Goal: Information Seeking & Learning: Learn about a topic

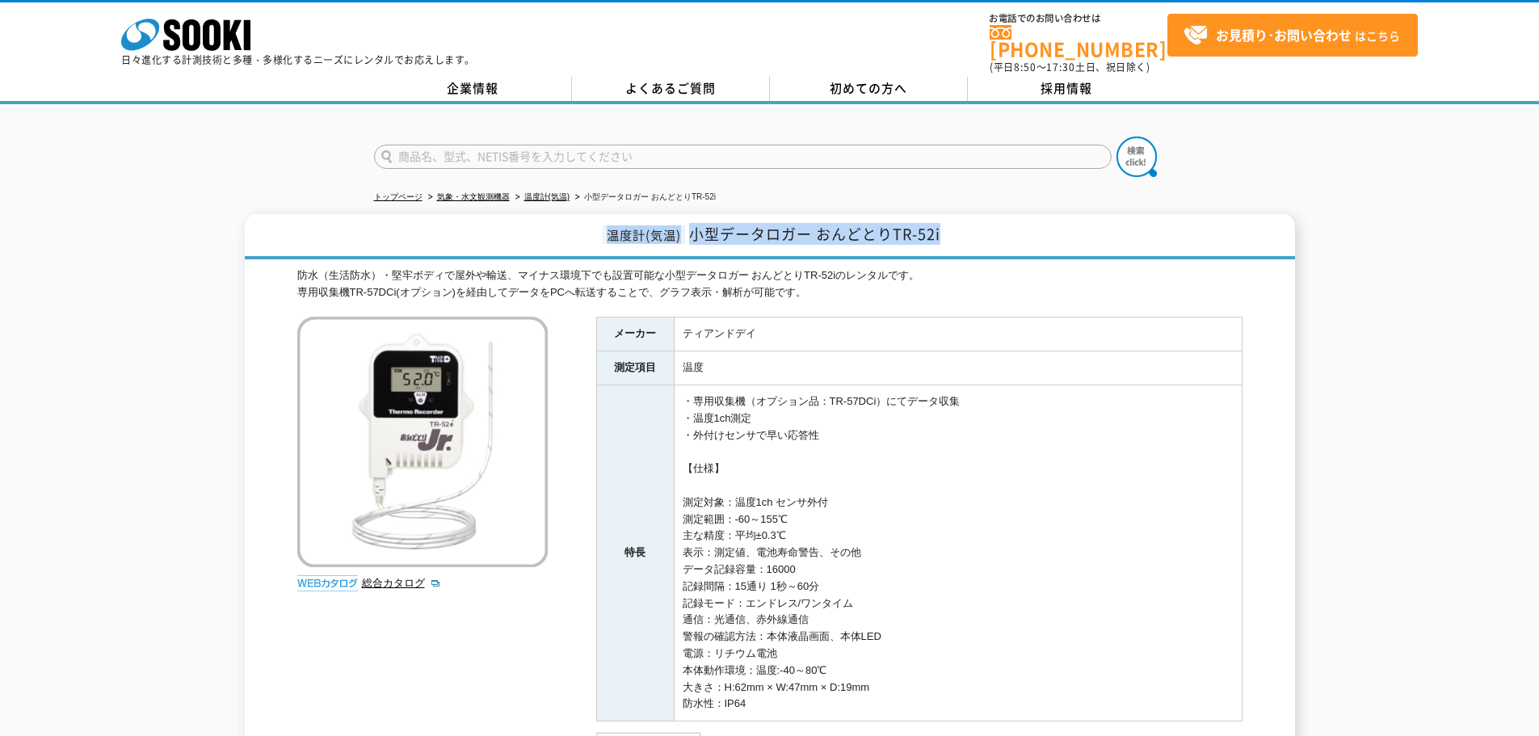
drag, startPoint x: 946, startPoint y: 225, endPoint x: 604, endPoint y: 223, distance: 342.6
click at [604, 223] on h1 "温度計(気温) 小型データロガー おんどとりTR-52i" at bounding box center [770, 236] width 1050 height 45
copy h1 "温度計(気温) 小型データロガー おんどとりTR-52i"
click at [564, 192] on link "温度計(気温)" at bounding box center [547, 196] width 46 height 9
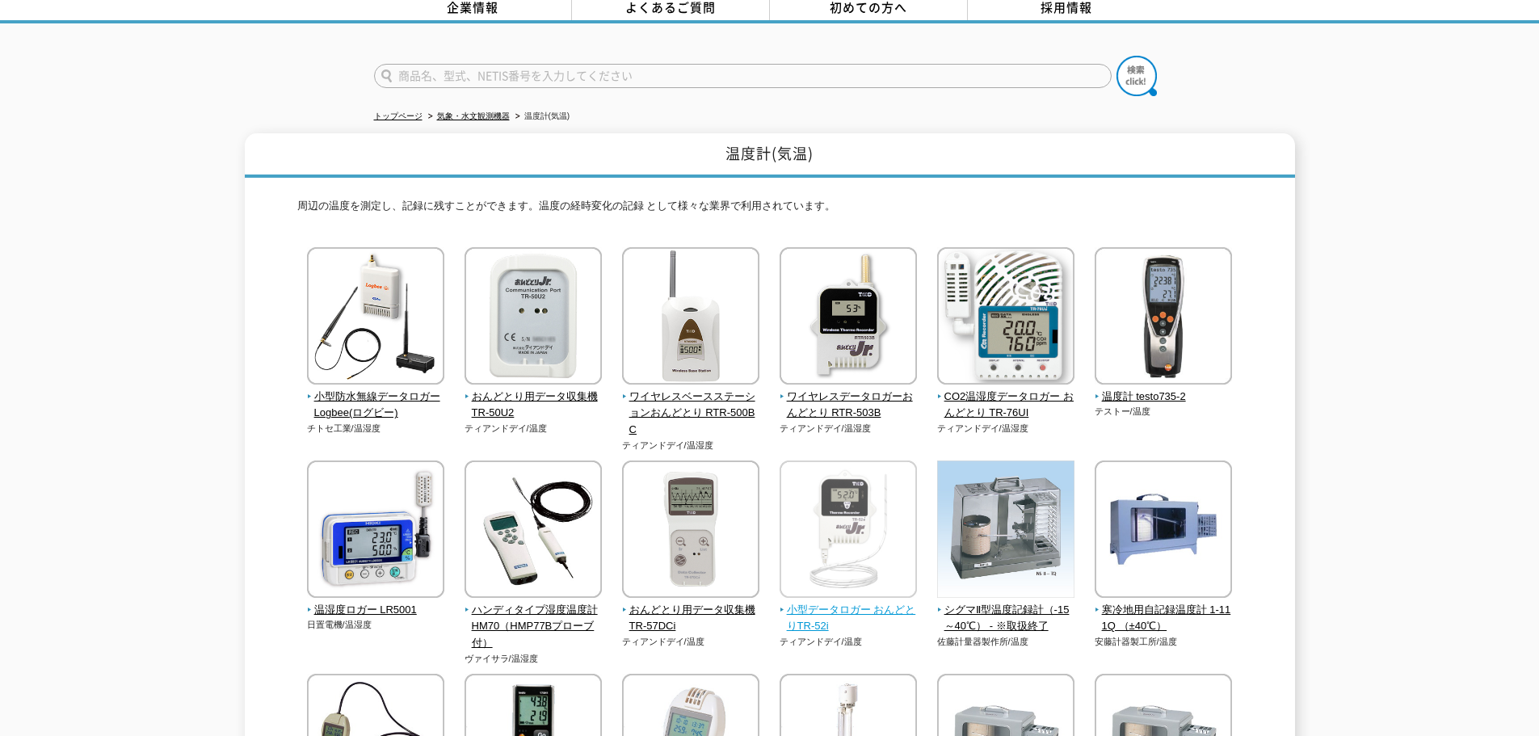
scroll to position [162, 0]
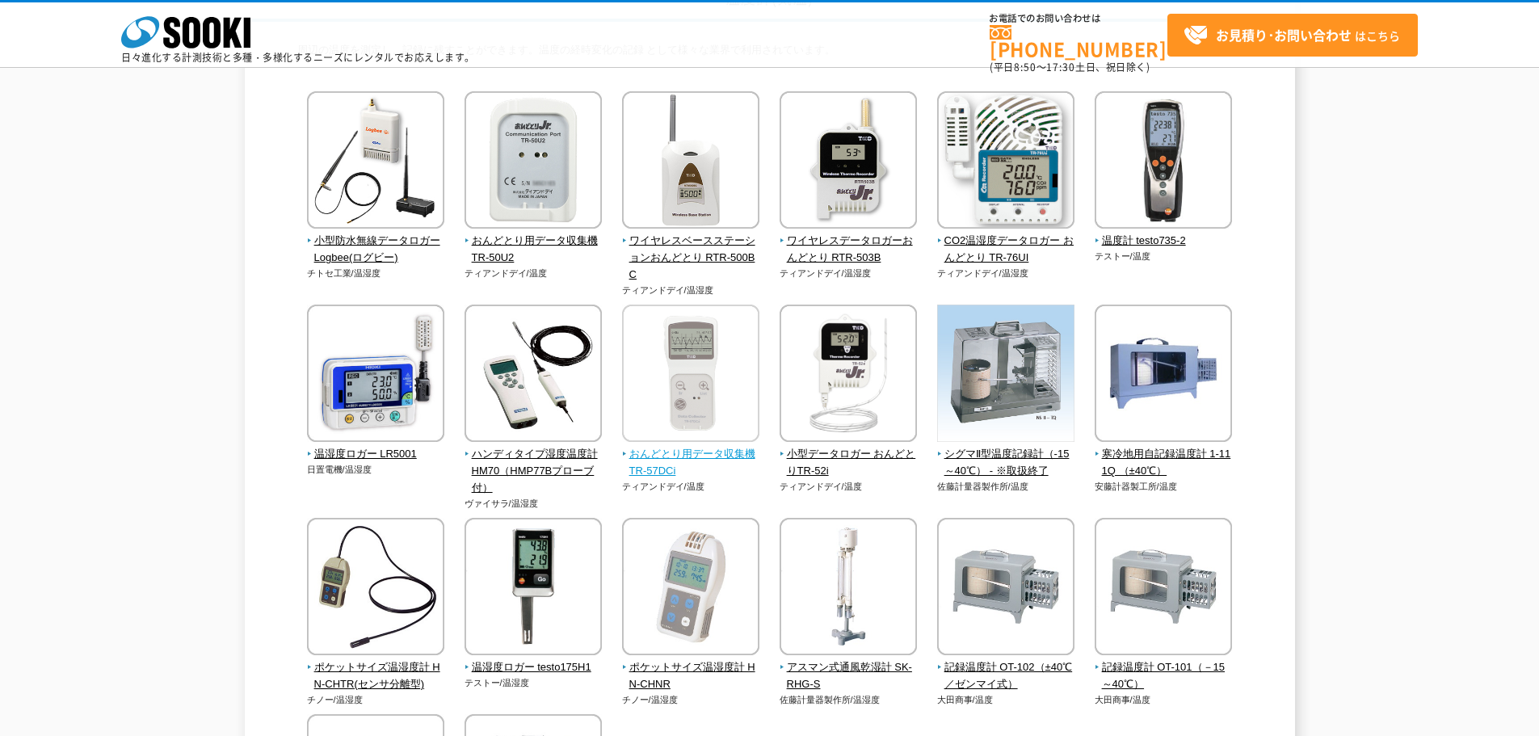
click at [685, 465] on span "おんどとり用データ収集機 TR-57DCi" at bounding box center [691, 463] width 138 height 34
